Goal: Information Seeking & Learning: Learn about a topic

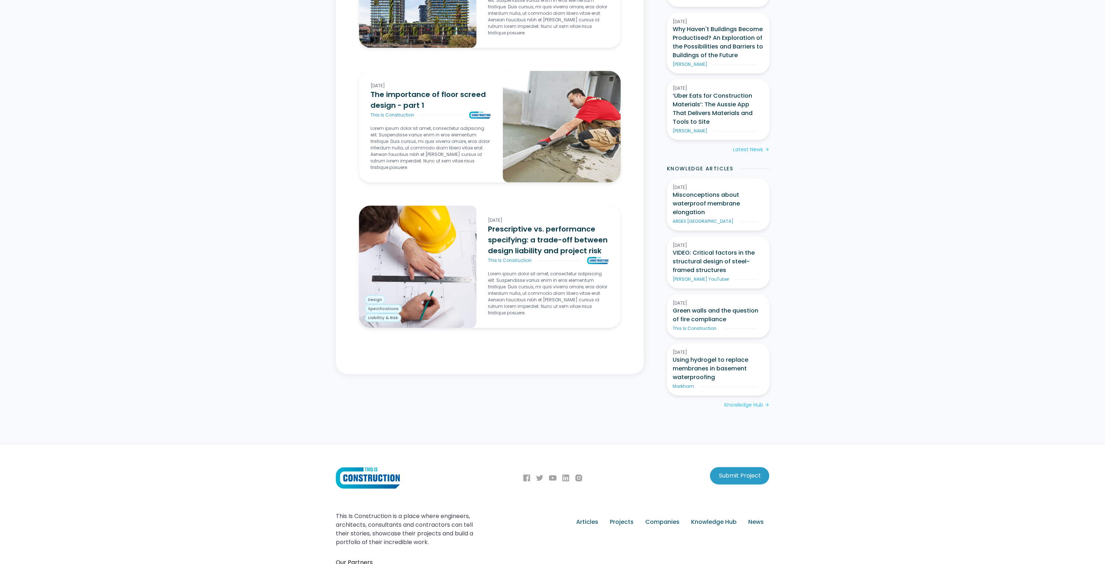
scroll to position [570, 0]
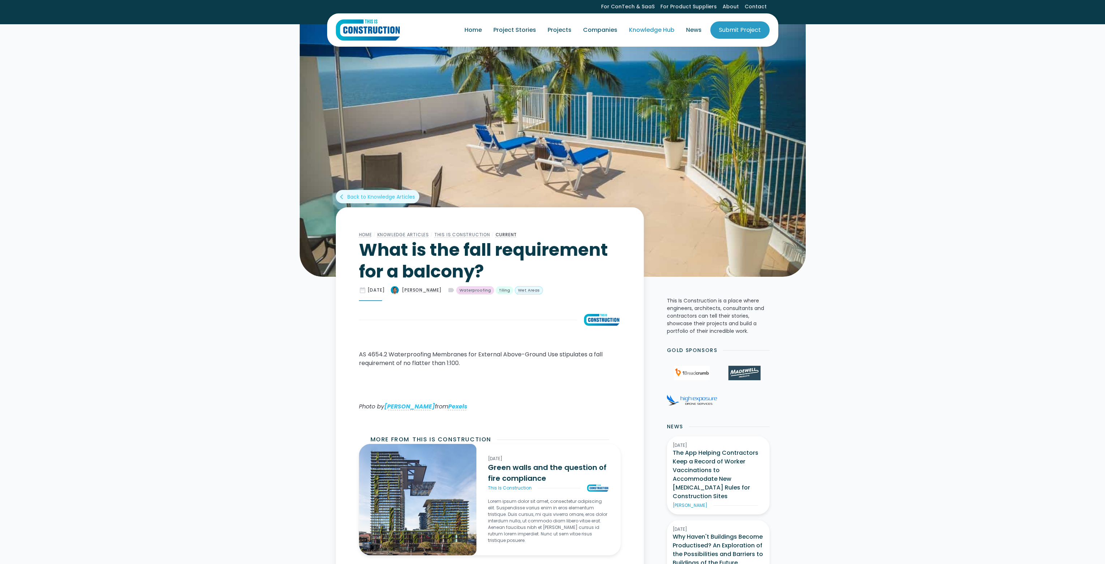
click at [660, 30] on link "Knowledge Hub" at bounding box center [651, 30] width 57 height 20
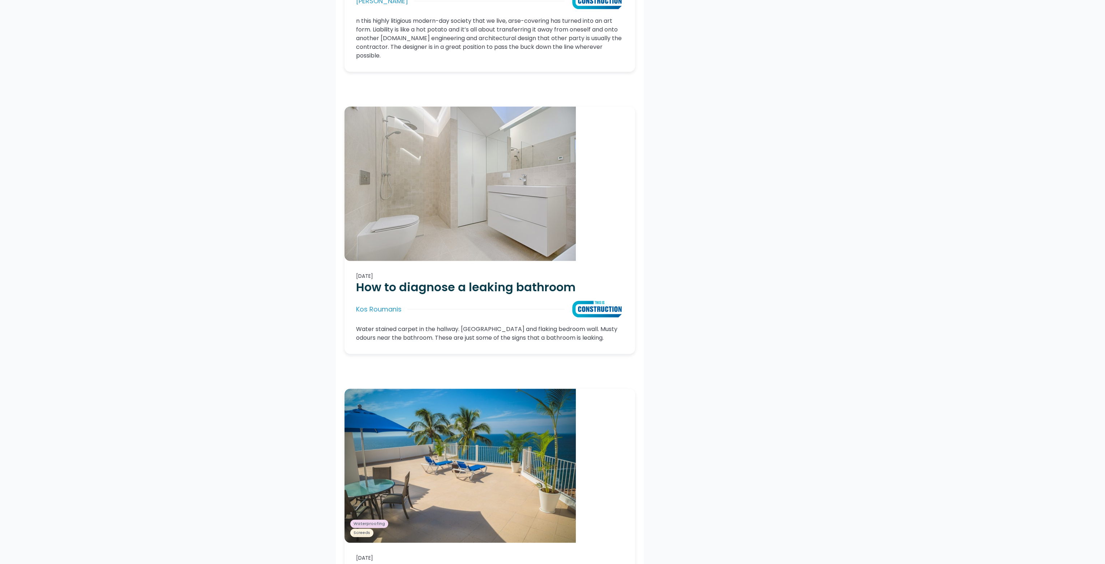
scroll to position [1953, 0]
